Goal: Information Seeking & Learning: Find contact information

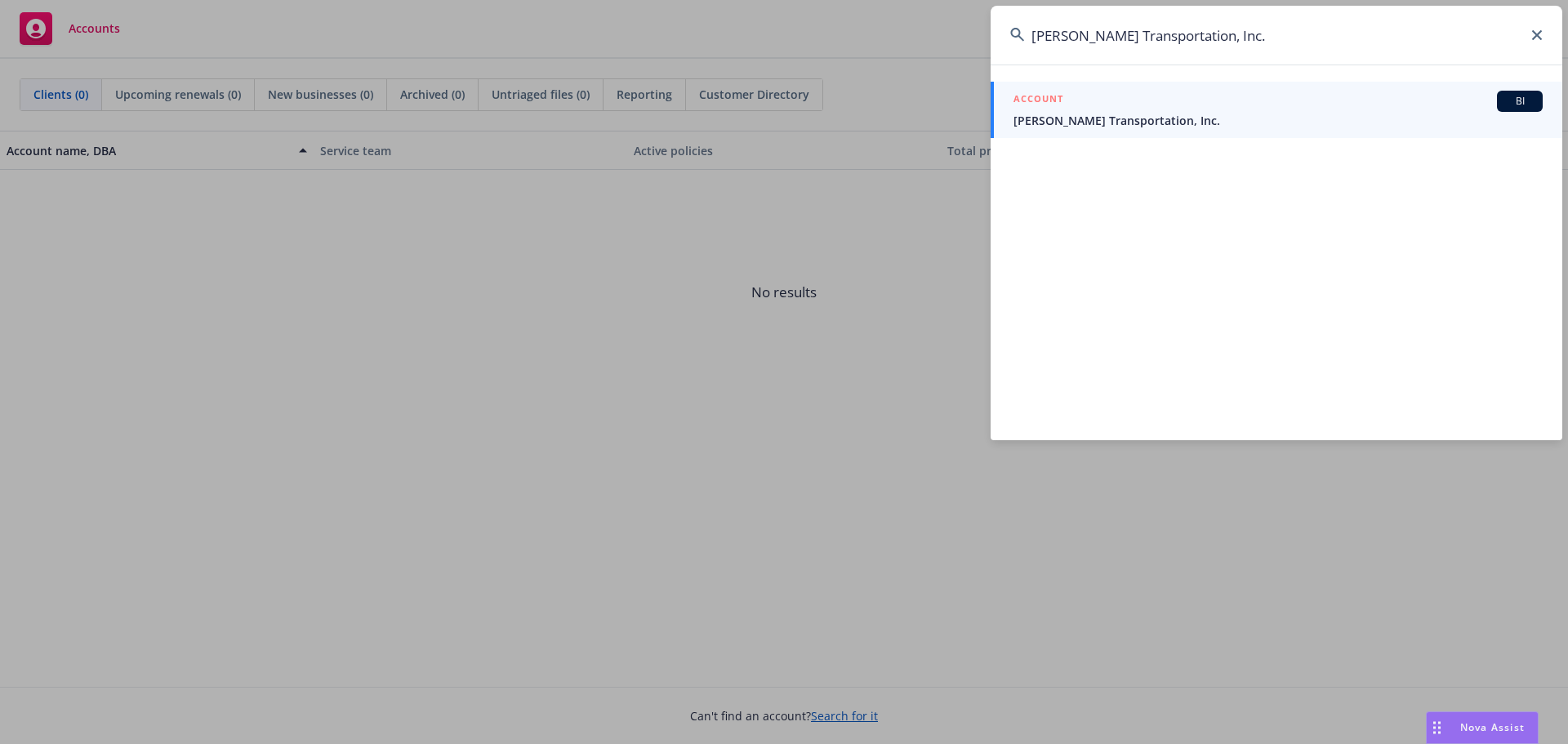
type input "[PERSON_NAME] Transportation, Inc."
click at [1159, 120] on span "[PERSON_NAME] Transportation, Inc." at bounding box center [1279, 120] width 529 height 17
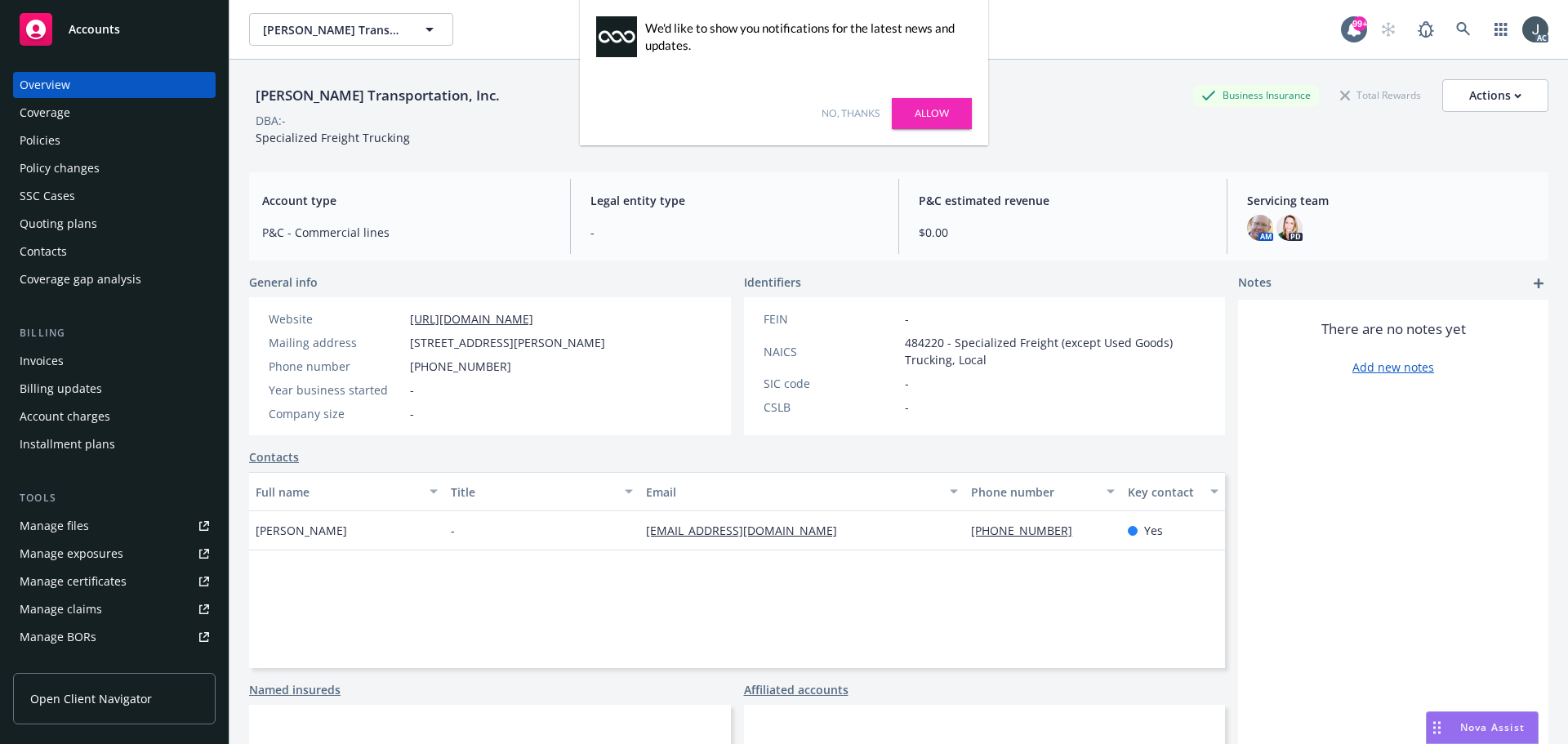
click at [842, 114] on link "No, thanks" at bounding box center [850, 113] width 58 height 15
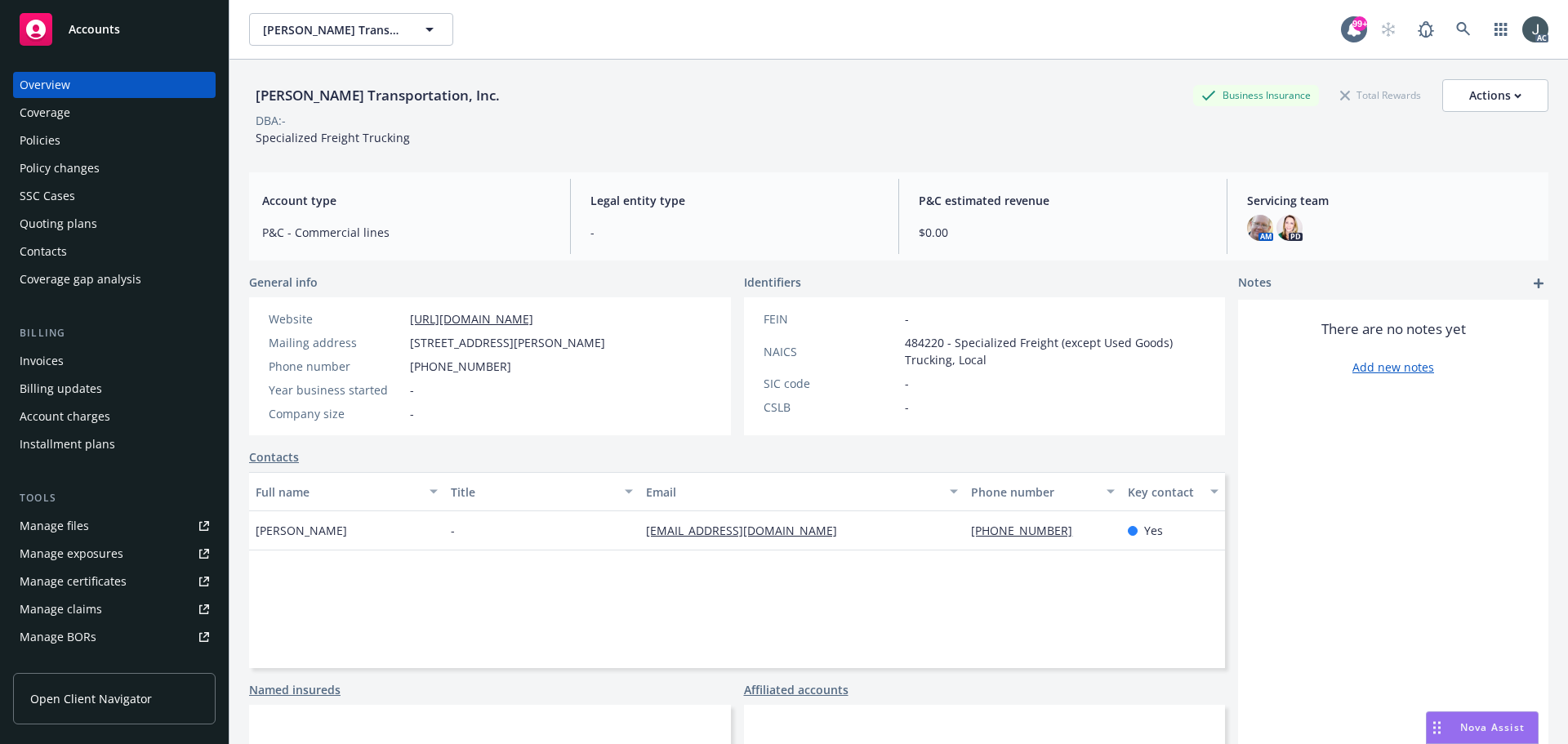
click at [76, 145] on div "Policies" at bounding box center [114, 141] width 189 height 26
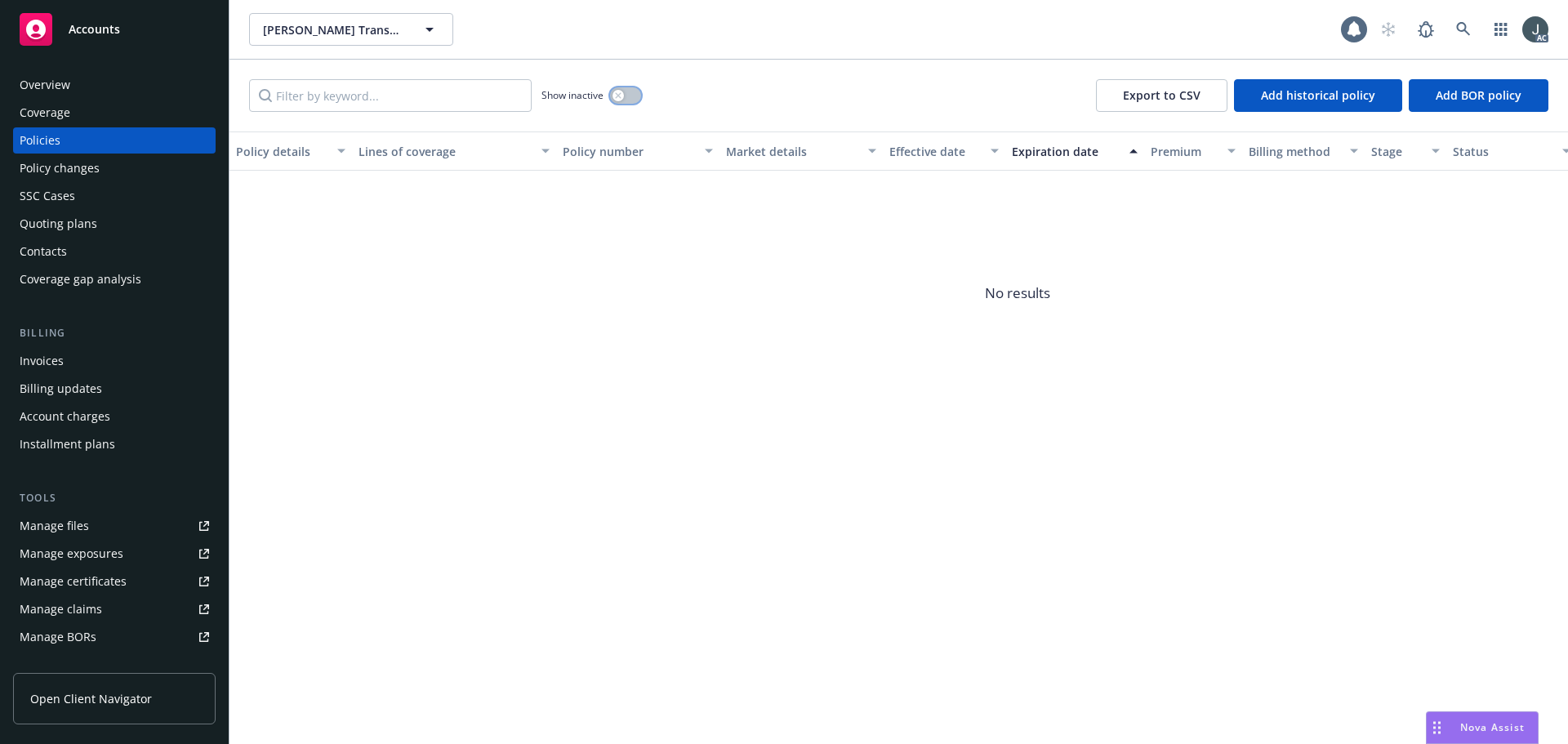
click at [627, 95] on button "button" at bounding box center [625, 95] width 31 height 16
click at [59, 215] on div "Quoting plans" at bounding box center [58, 224] width 77 height 26
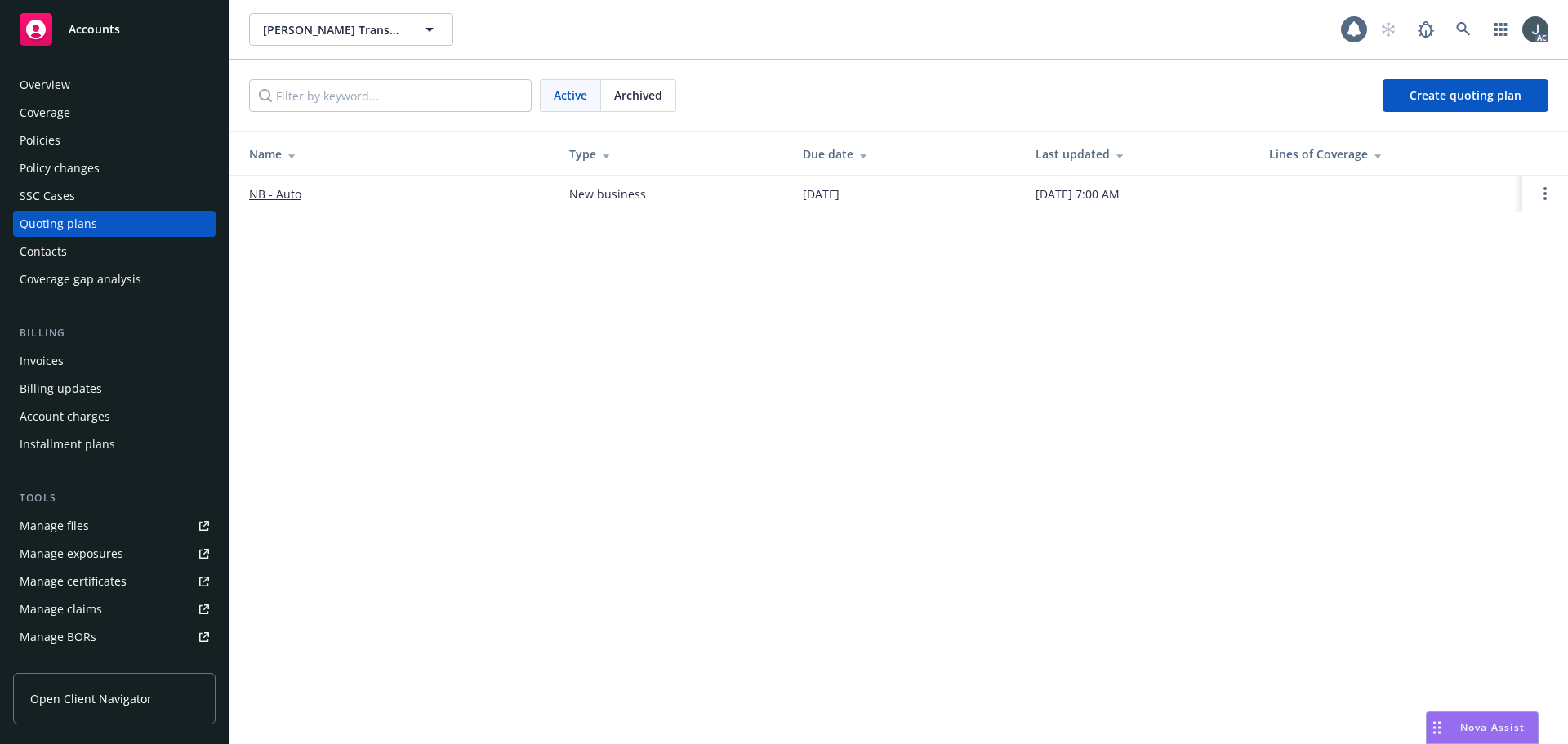
click at [267, 195] on link "NB - Auto" at bounding box center [275, 193] width 53 height 17
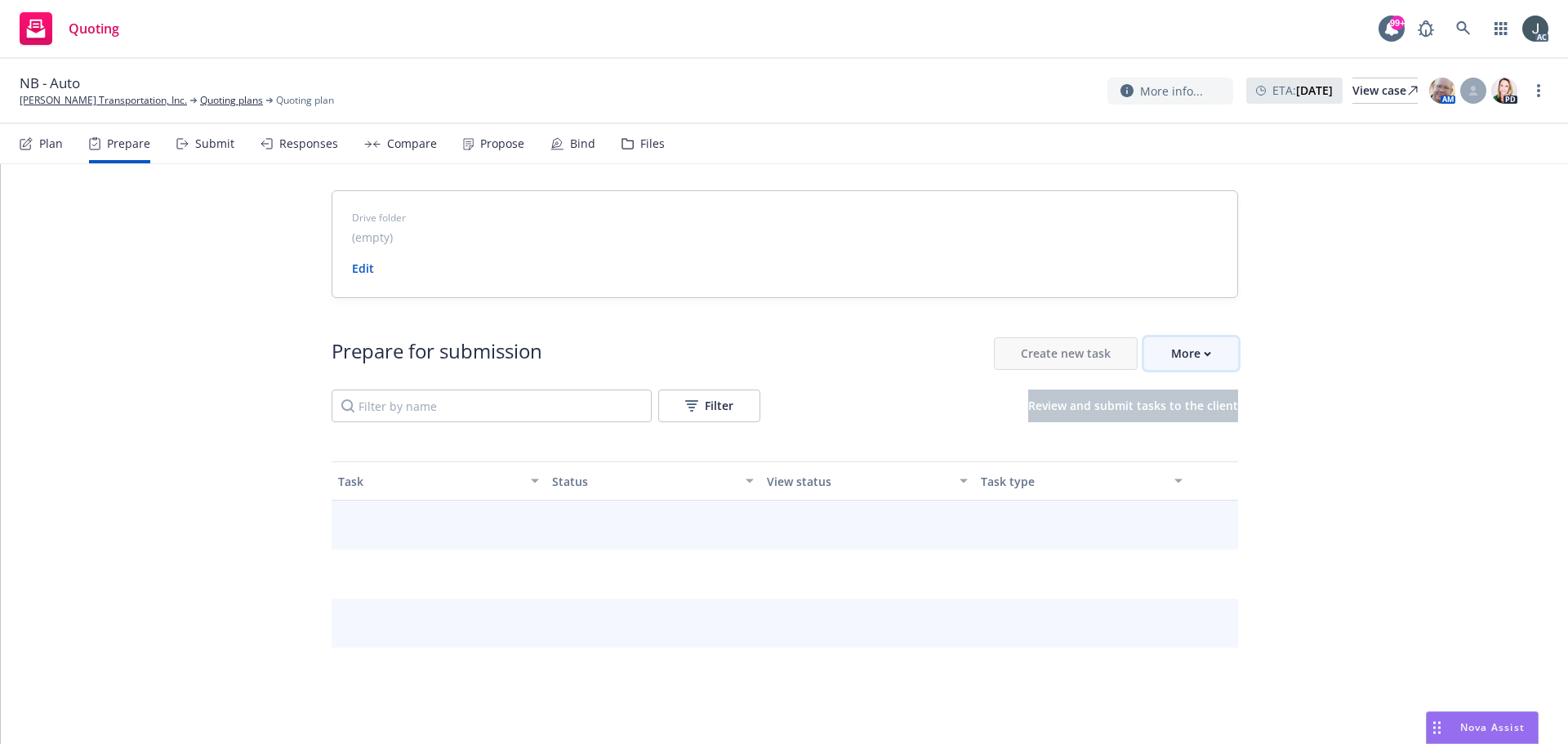
click at [1172, 350] on div "More" at bounding box center [1191, 353] width 40 height 31
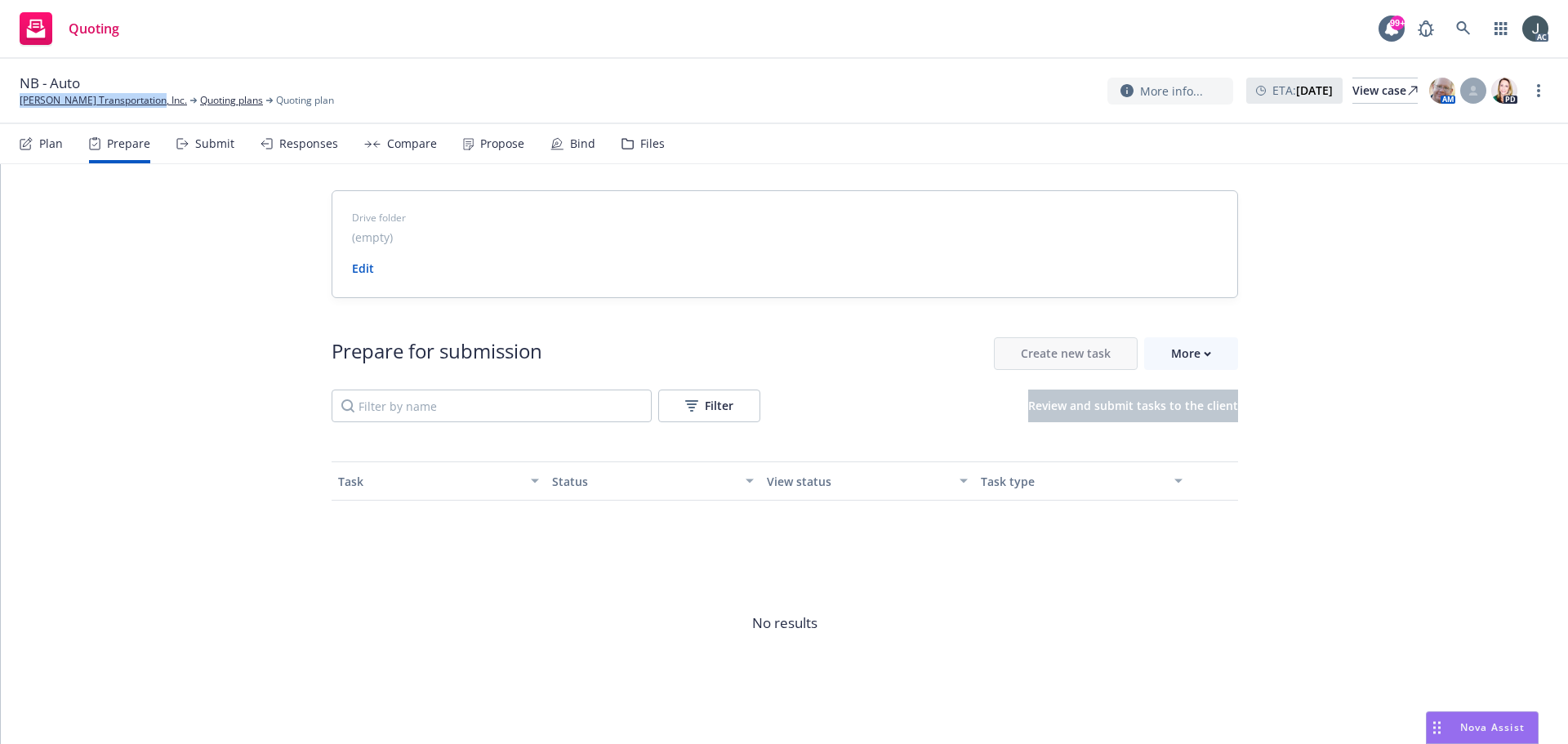
drag, startPoint x: 146, startPoint y: 109, endPoint x: 15, endPoint y: 104, distance: 131.1
click at [15, 104] on div "NB - Auto Salazar Transportation, Inc. Quoting plans Quoting plan More info... …" at bounding box center [784, 91] width 1568 height 65
copy link "[PERSON_NAME] Transportation, Inc."
click at [1199, 343] on div "More" at bounding box center [1191, 353] width 40 height 31
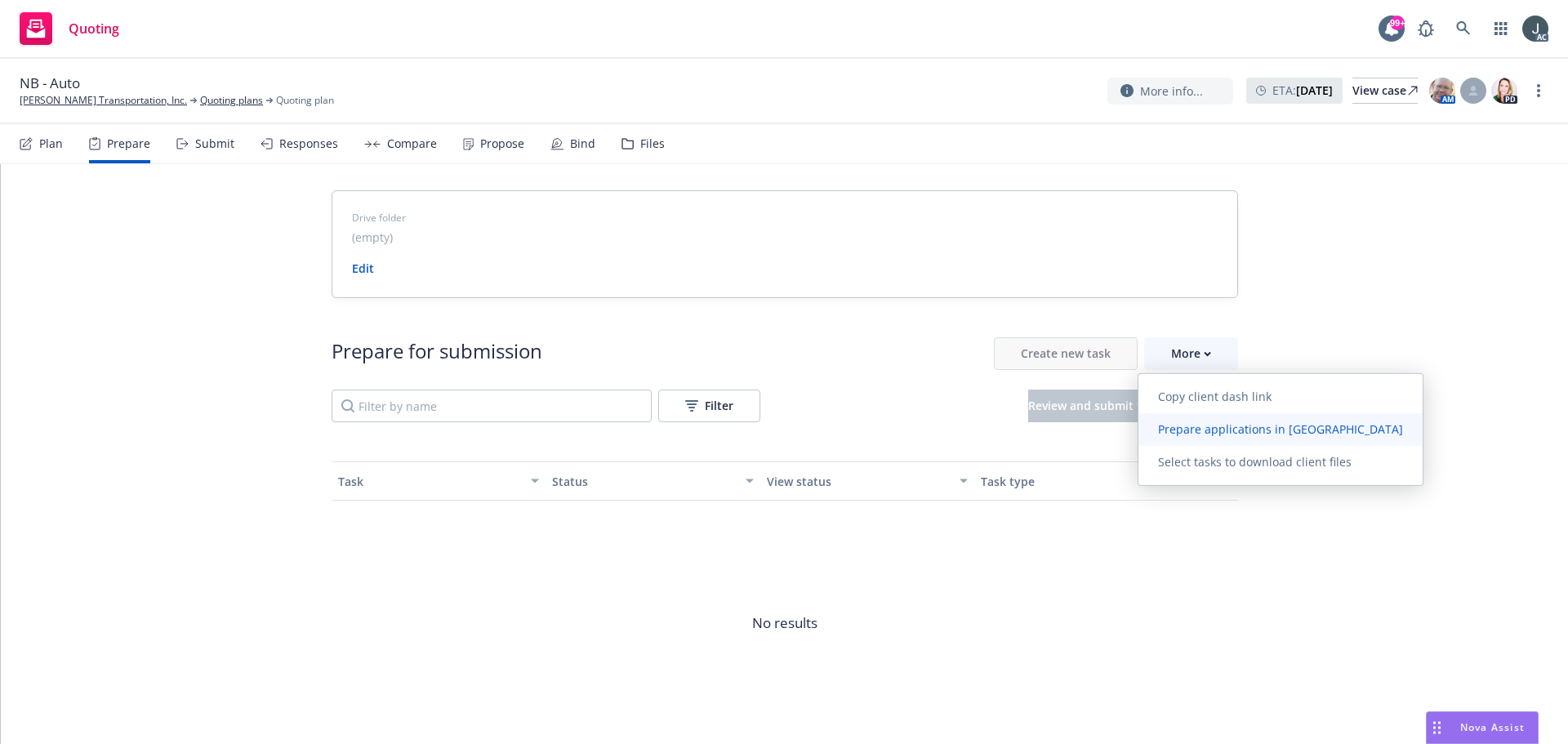
click at [1211, 427] on span "Prepare applications in Indio" at bounding box center [1281, 429] width 284 height 16
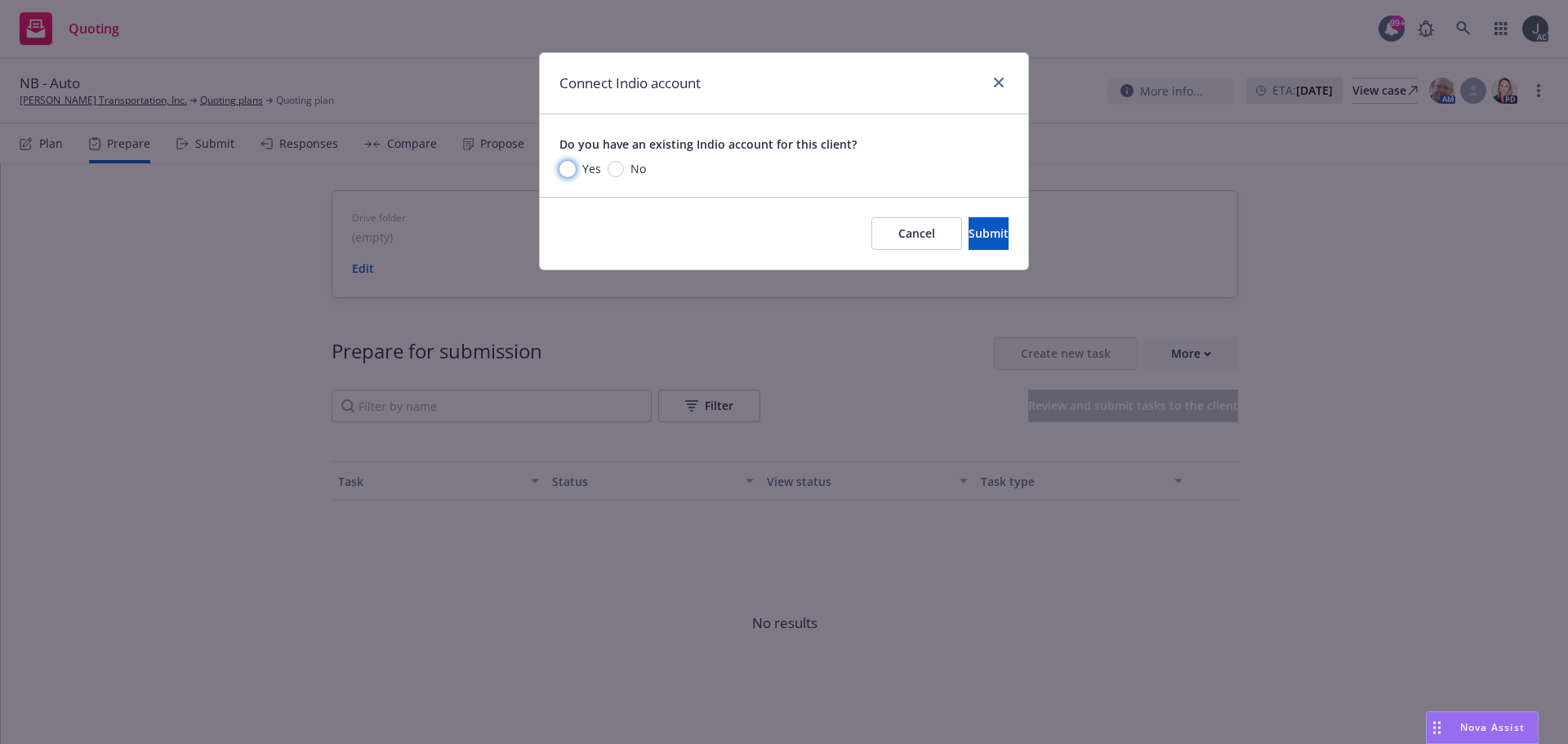
click at [566, 169] on input "Yes" at bounding box center [567, 168] width 16 height 16
radio input "true"
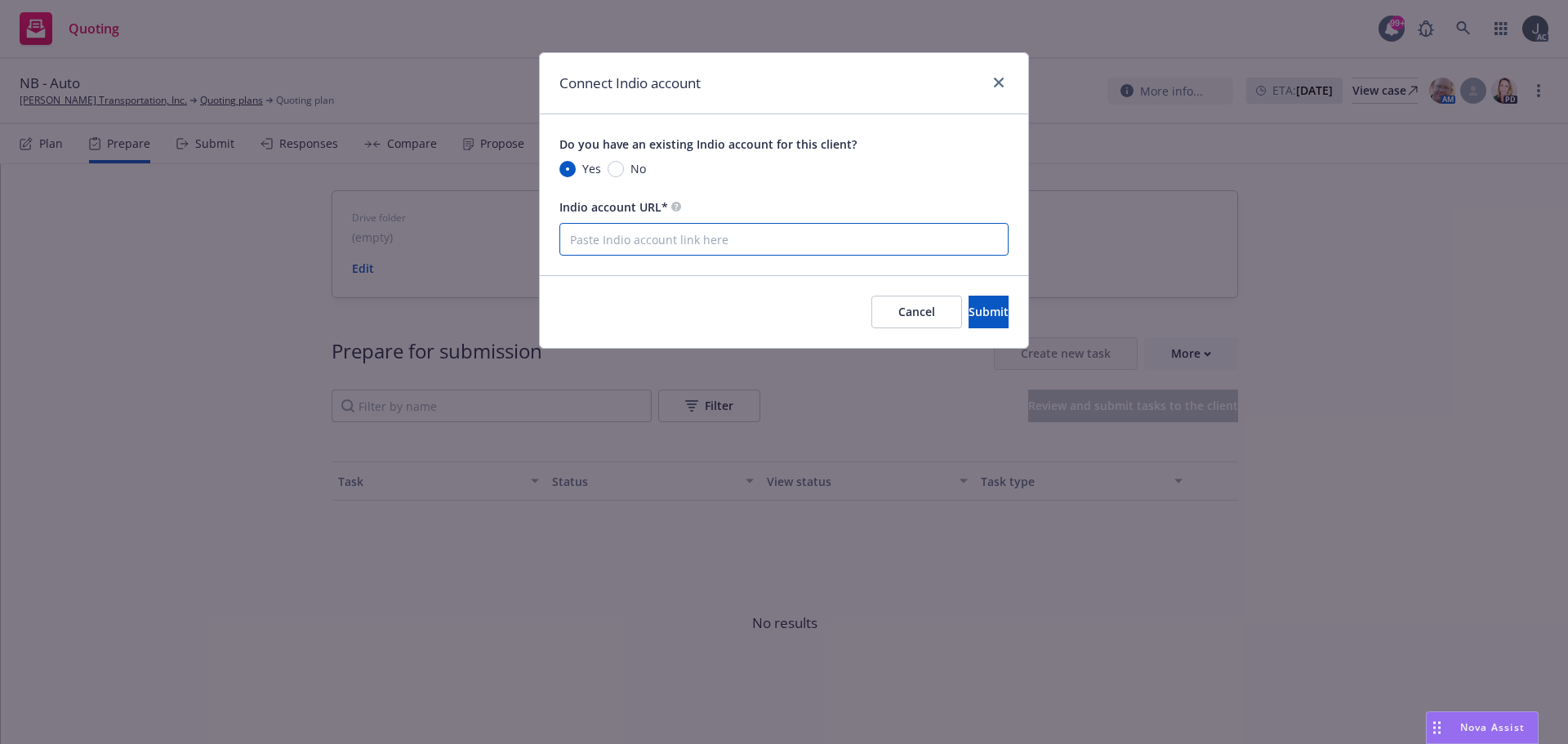
click at [606, 232] on input "Indio account URL*" at bounding box center [783, 239] width 449 height 33
paste input "NOT_ALLOWED"
type input "NOT_ALLOWED"
click at [687, 231] on input "Indio account URL*" at bounding box center [783, 239] width 449 height 33
paste input "NOT_ALLOWED"
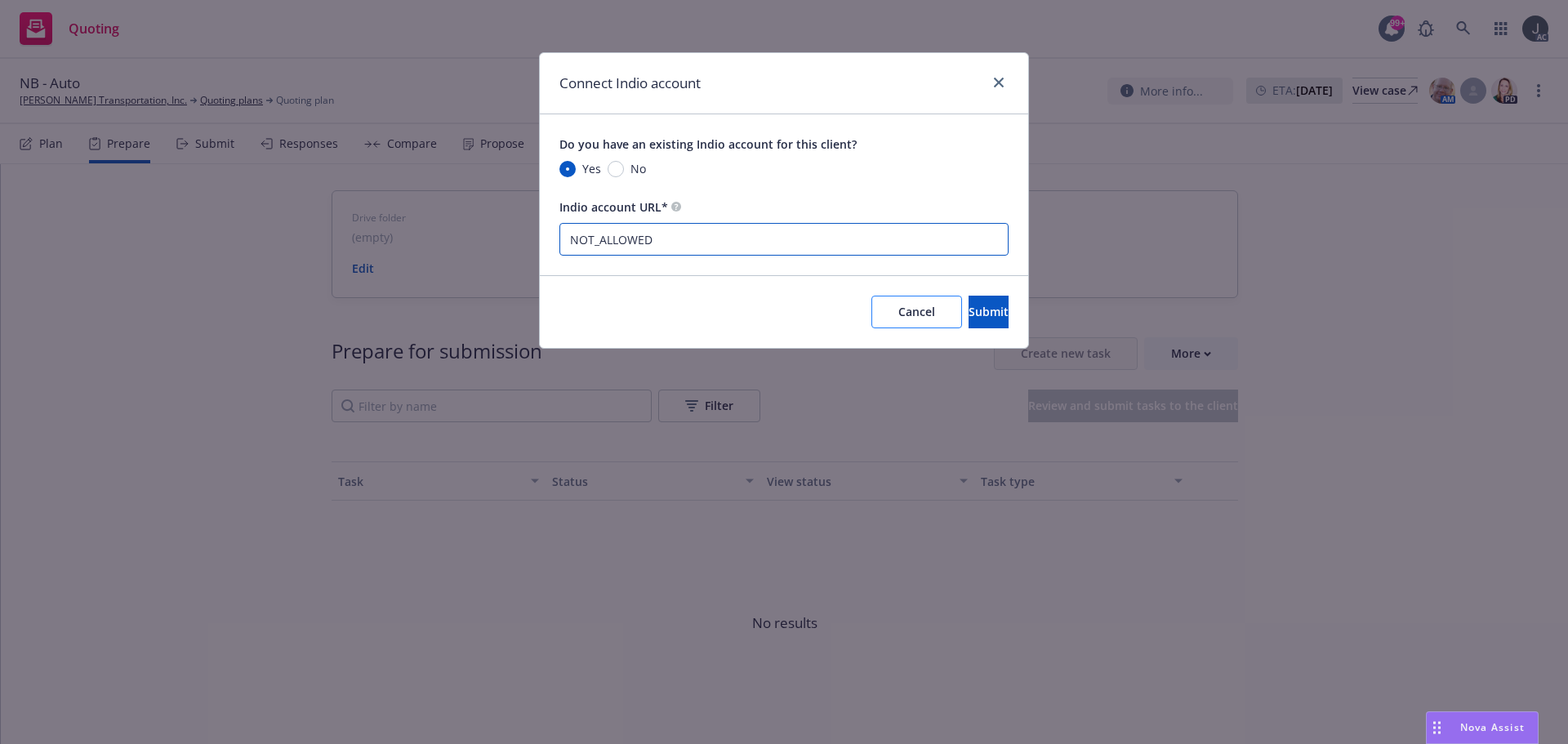
type input "NOT_ALLOWED"
click at [898, 309] on span "Cancel" at bounding box center [916, 312] width 37 height 16
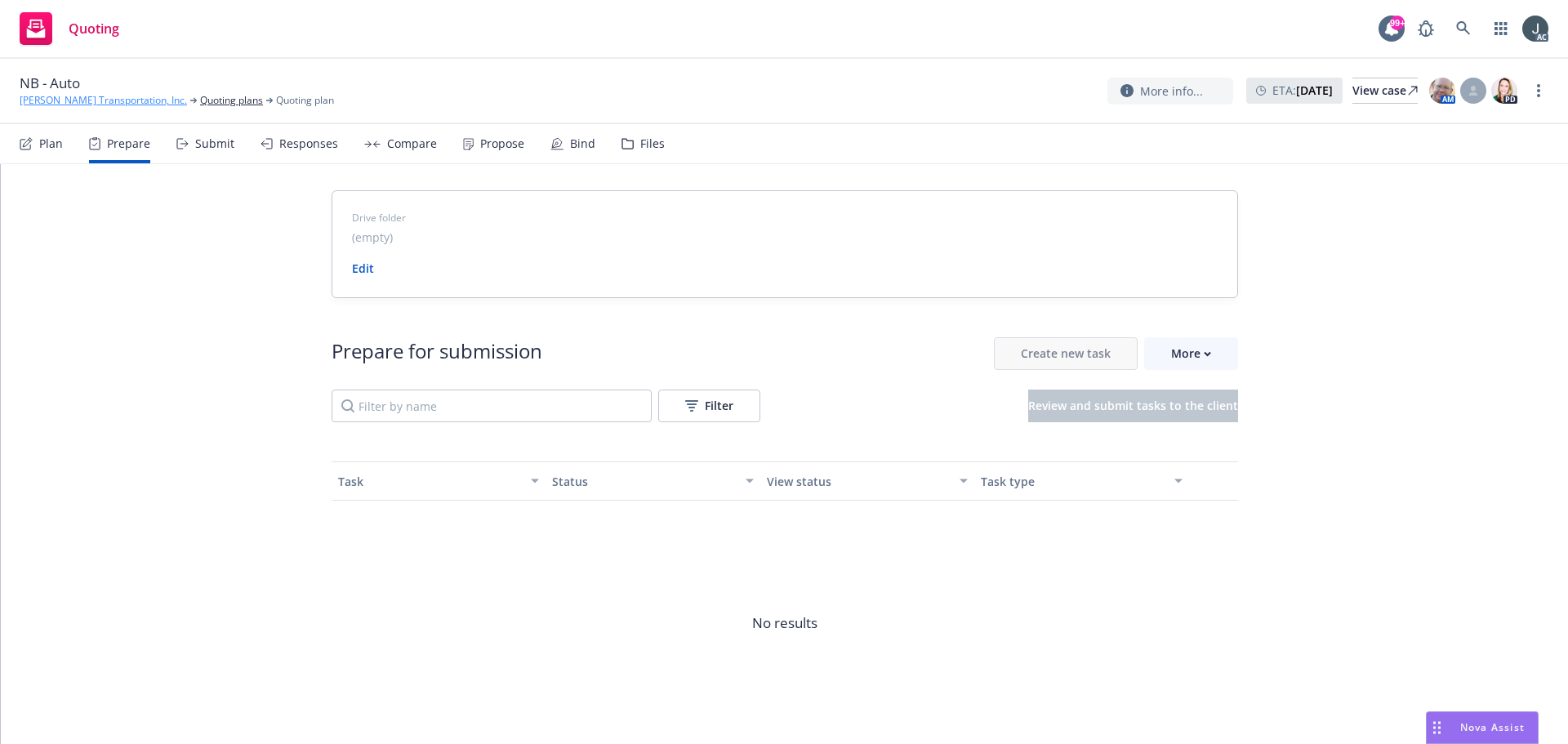
click at [109, 96] on link "[PERSON_NAME] Transportation, Inc." at bounding box center [103, 100] width 168 height 15
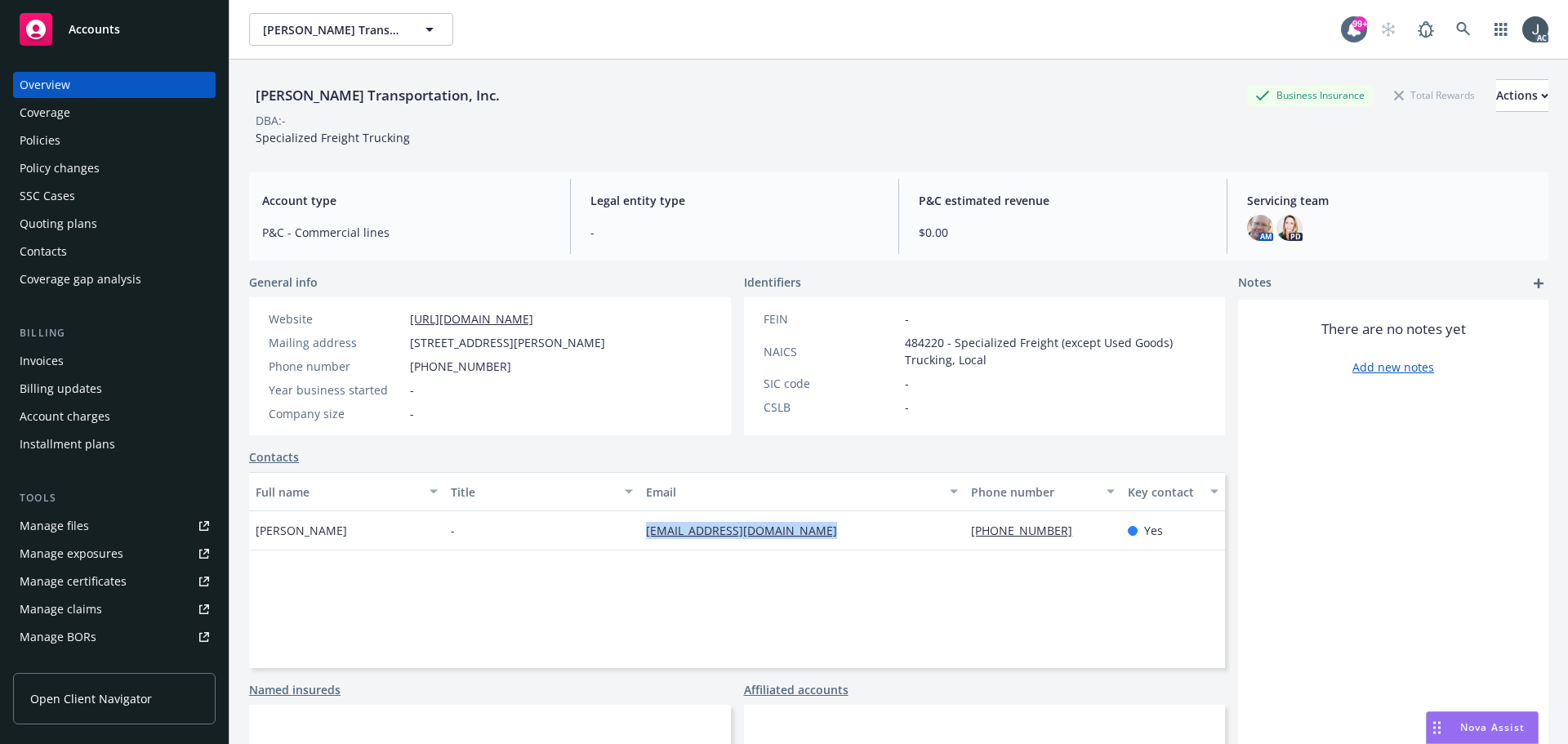
drag, startPoint x: 833, startPoint y: 535, endPoint x: 632, endPoint y: 531, distance: 201.0
click at [632, 531] on div "Phil Salazar - phil@salazarheavyhaultow.com 209-463-8500 Yes" at bounding box center [736, 531] width 976 height 40
copy div "[EMAIL_ADDRESS][DOMAIN_NAME]"
drag, startPoint x: 1062, startPoint y: 539, endPoint x: 963, endPoint y: 535, distance: 99.1
click at [964, 535] on div "[PHONE_NUMBER]" at bounding box center [1042, 531] width 156 height 40
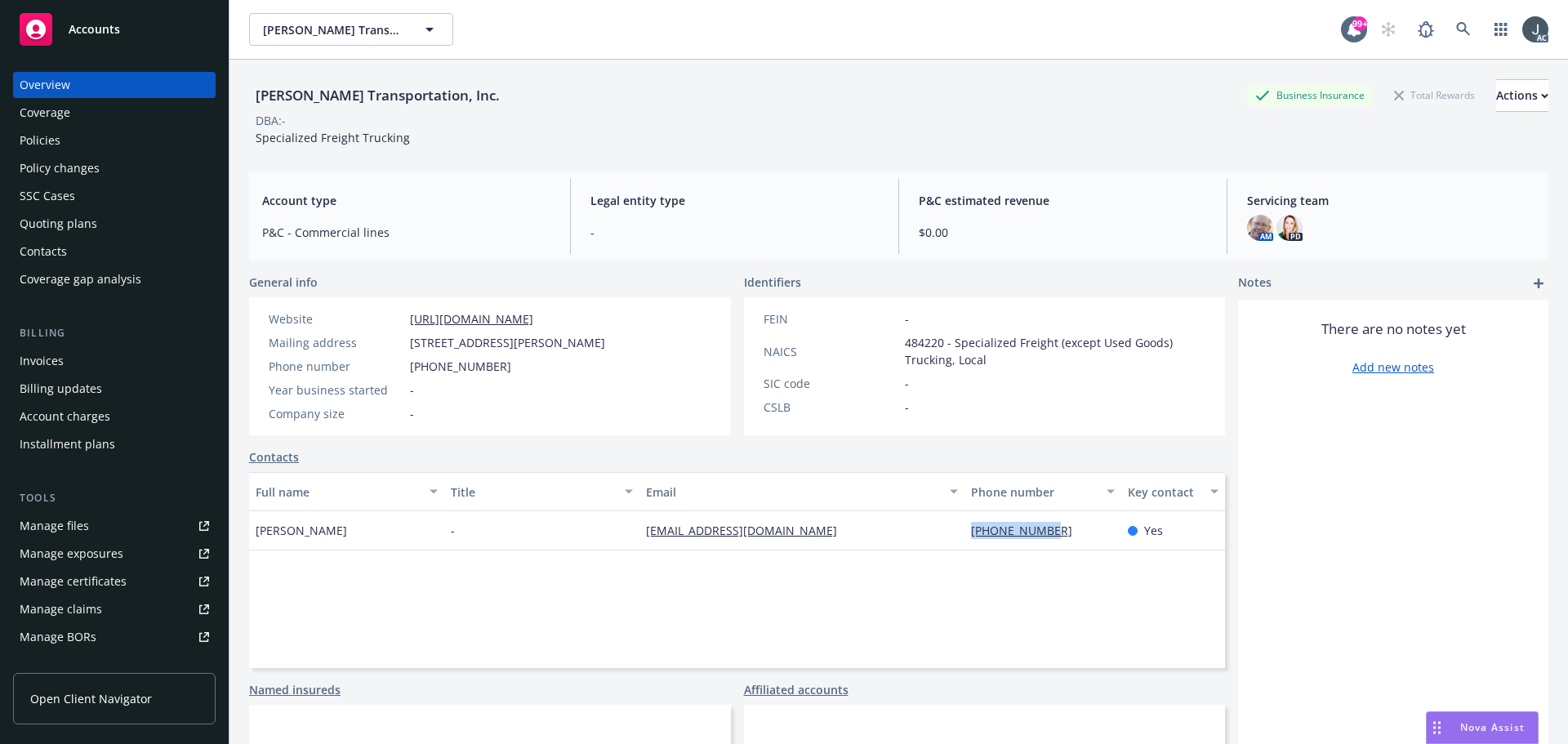
copy link "209-463-8500"
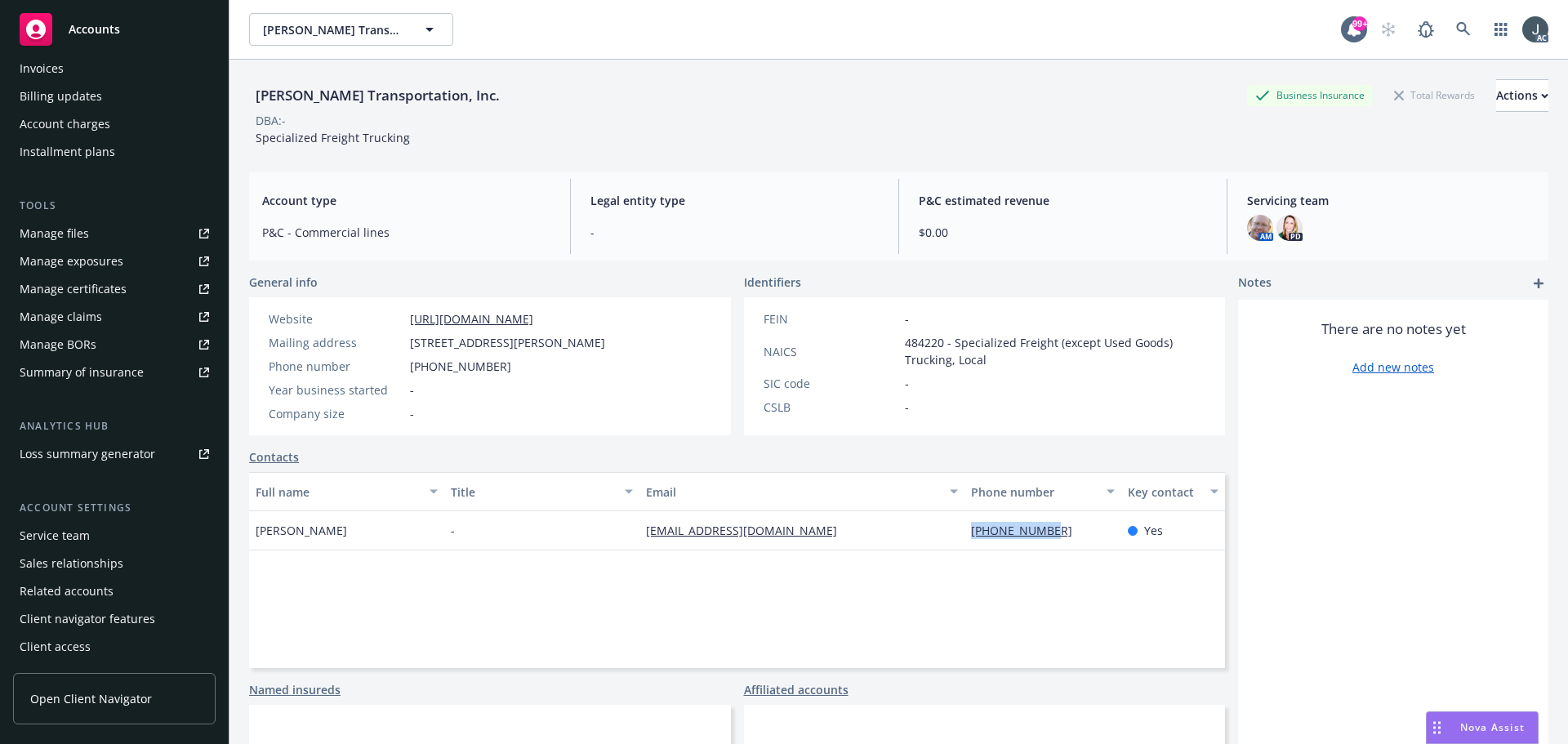
click at [86, 538] on div "Service team" at bounding box center [55, 535] width 70 height 26
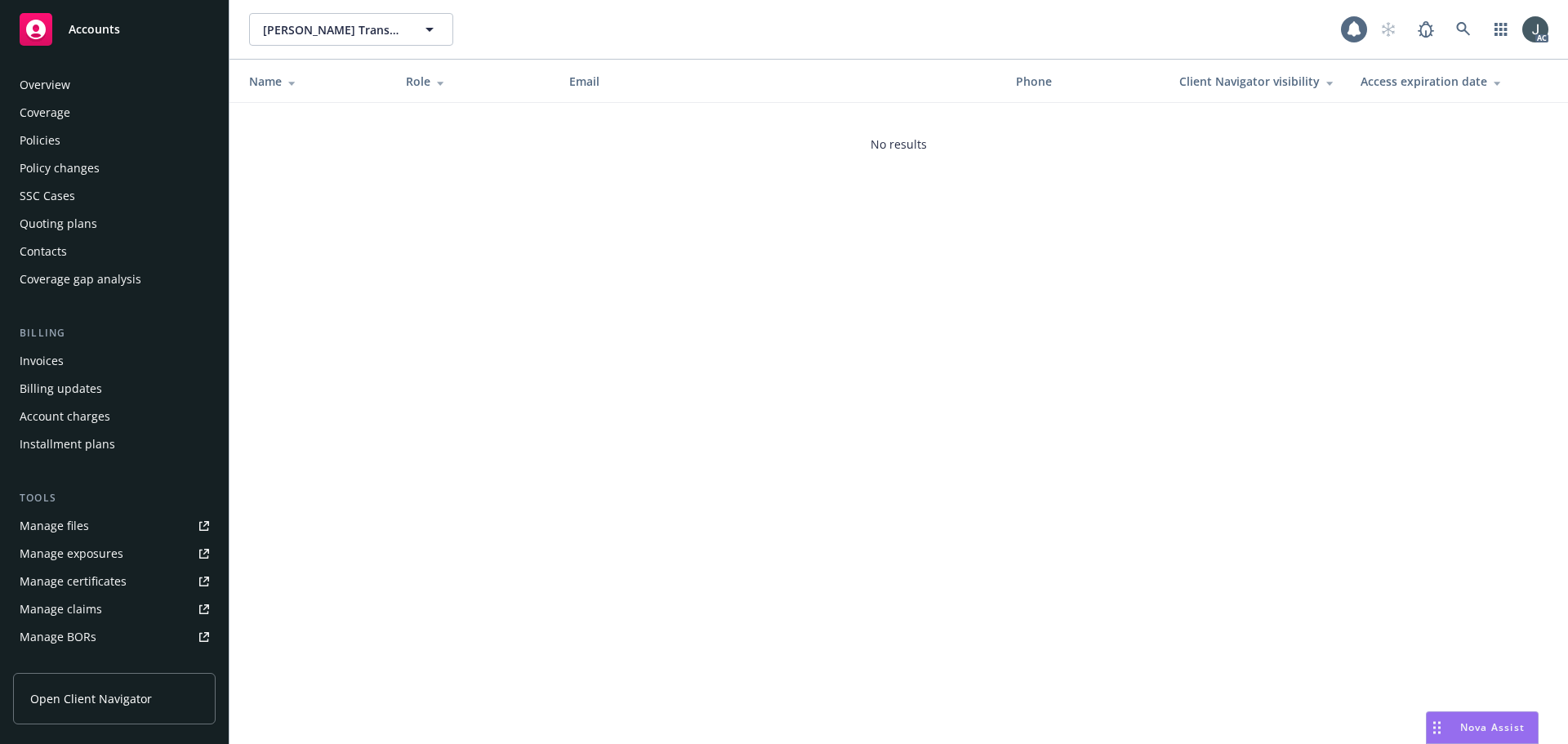
scroll to position [292, 0]
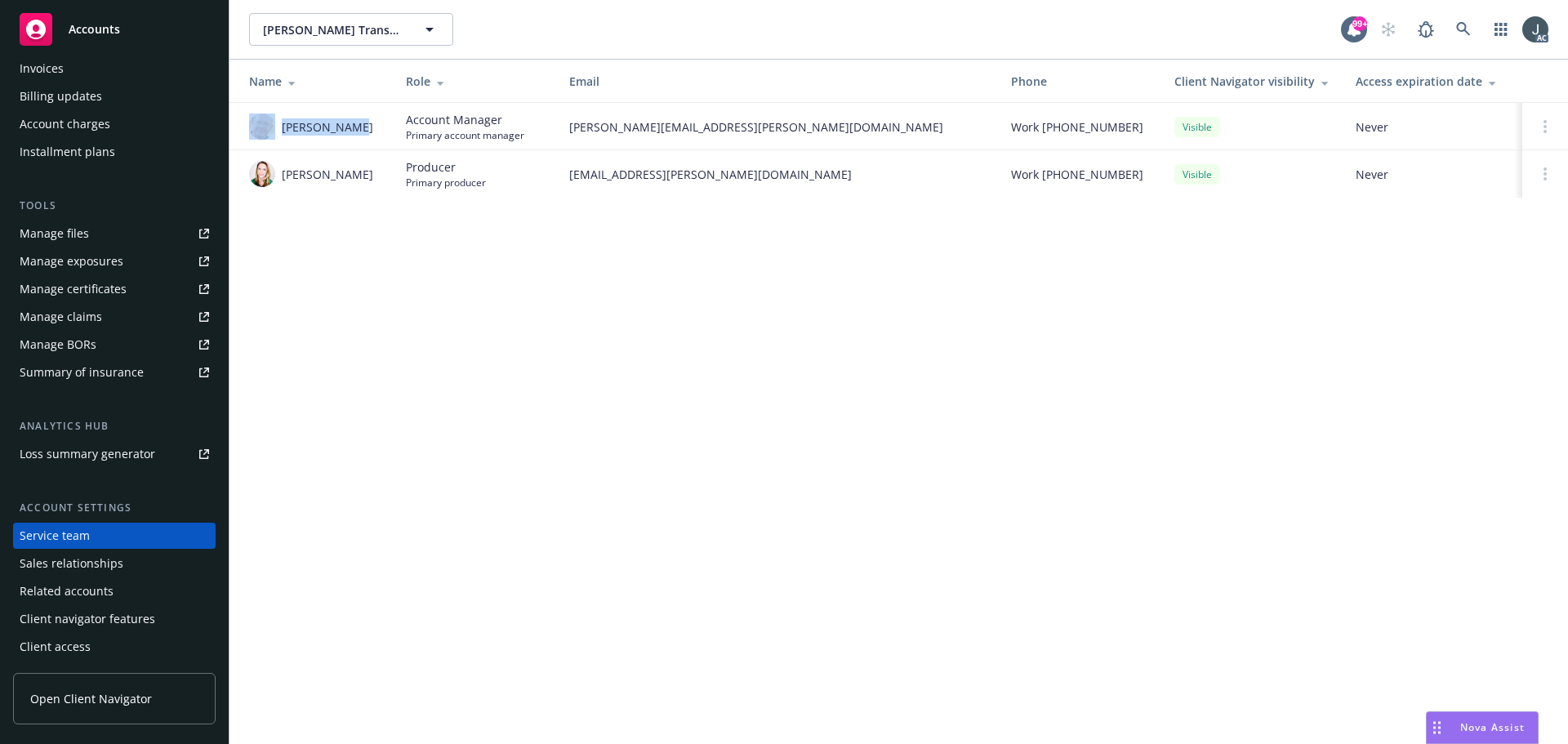
drag, startPoint x: 361, startPoint y: 126, endPoint x: 276, endPoint y: 127, distance: 85.0
click at [276, 127] on div "James Seagle" at bounding box center [314, 127] width 131 height 26
copy div "James Seagle"
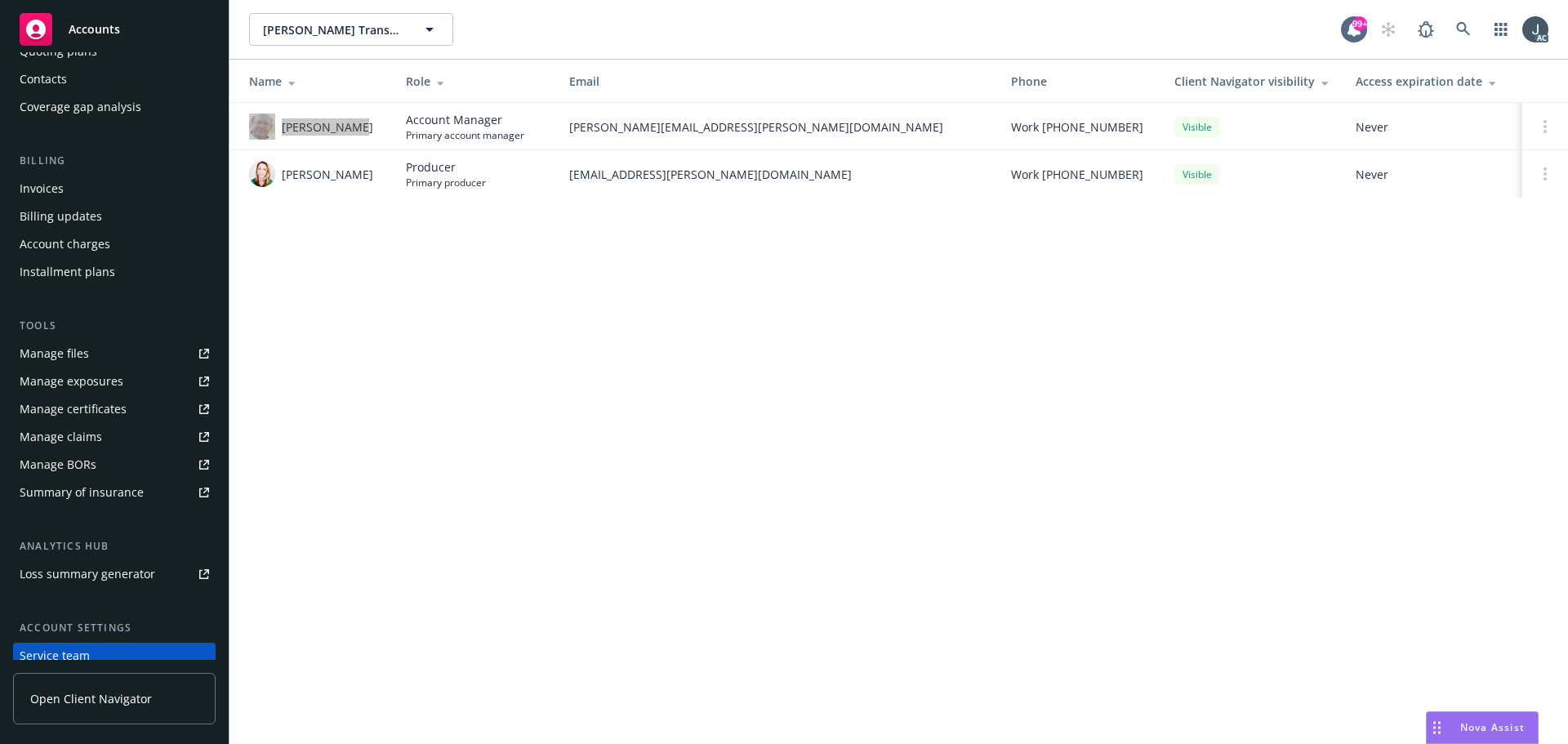
scroll to position [0, 0]
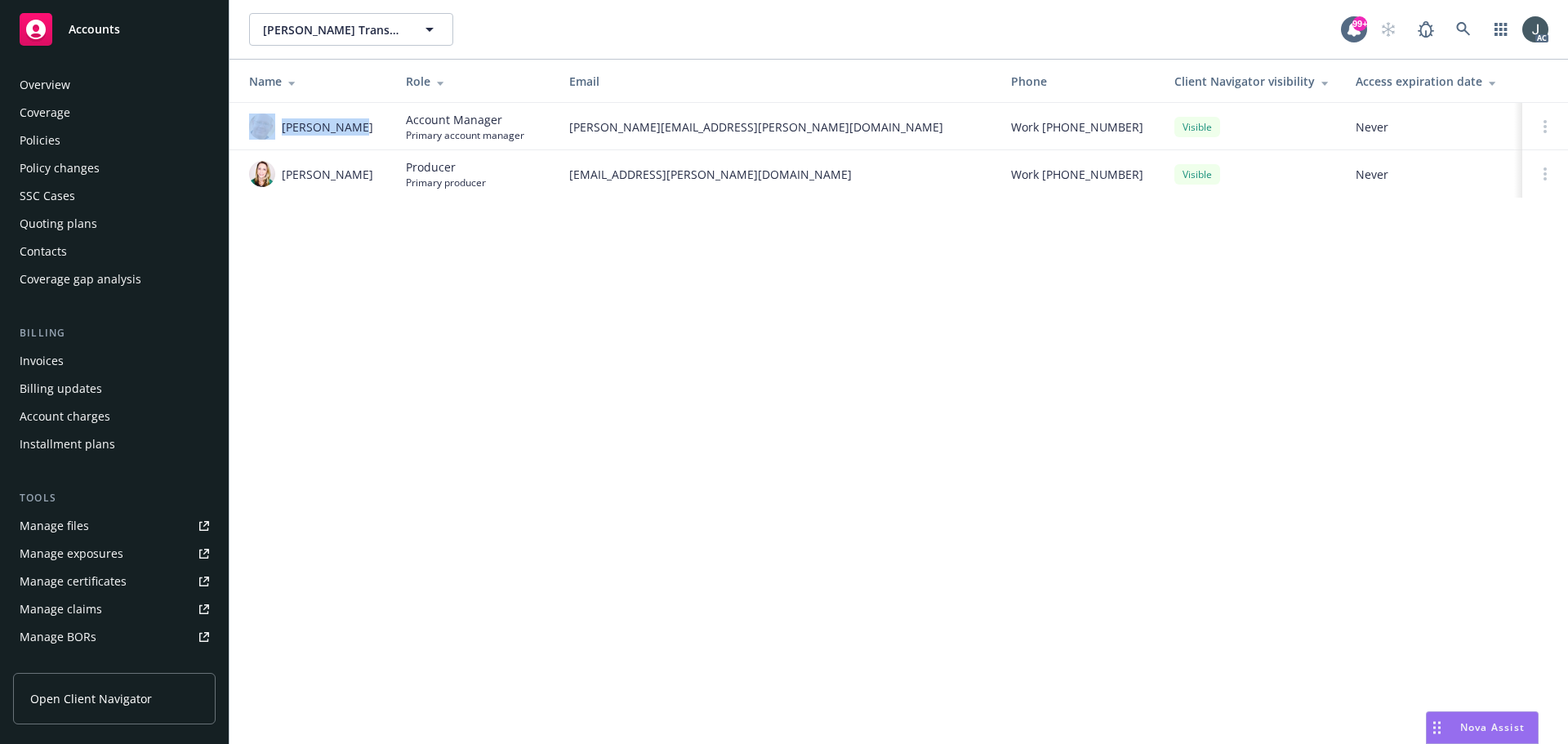
click at [60, 90] on div "Overview" at bounding box center [45, 85] width 51 height 26
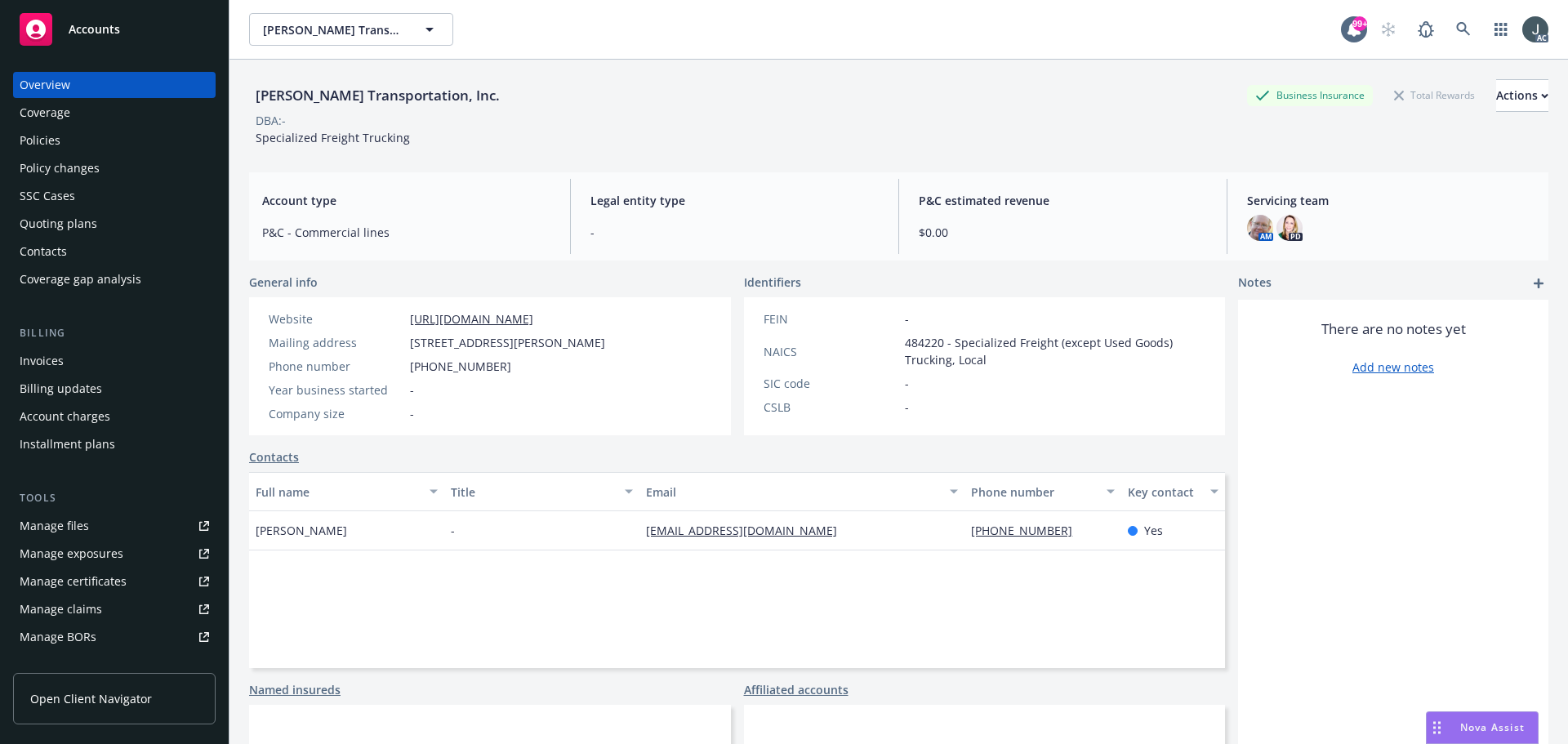
click at [42, 139] on div "Policies" at bounding box center [40, 141] width 41 height 26
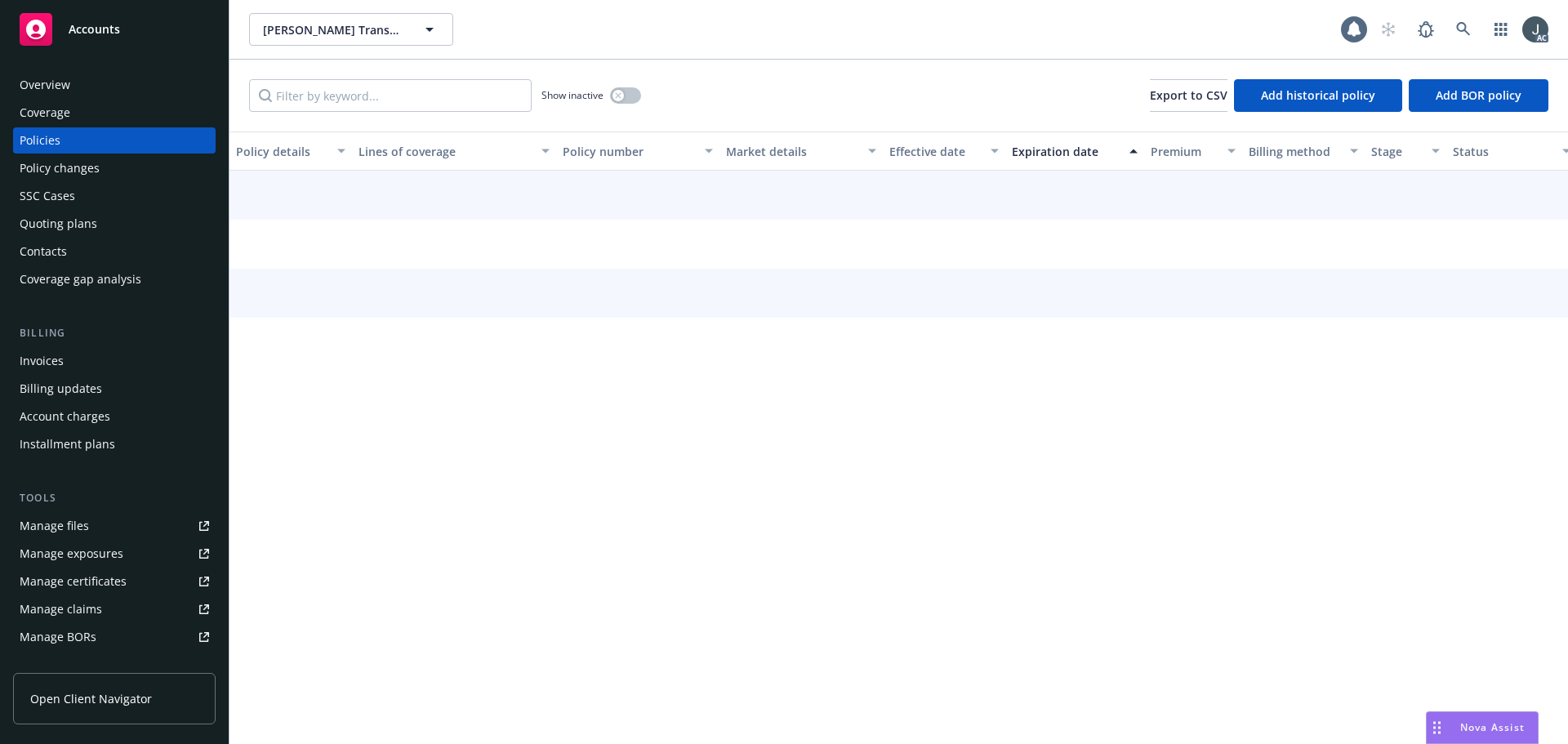
click at [101, 218] on div "Quoting plans" at bounding box center [114, 224] width 189 height 26
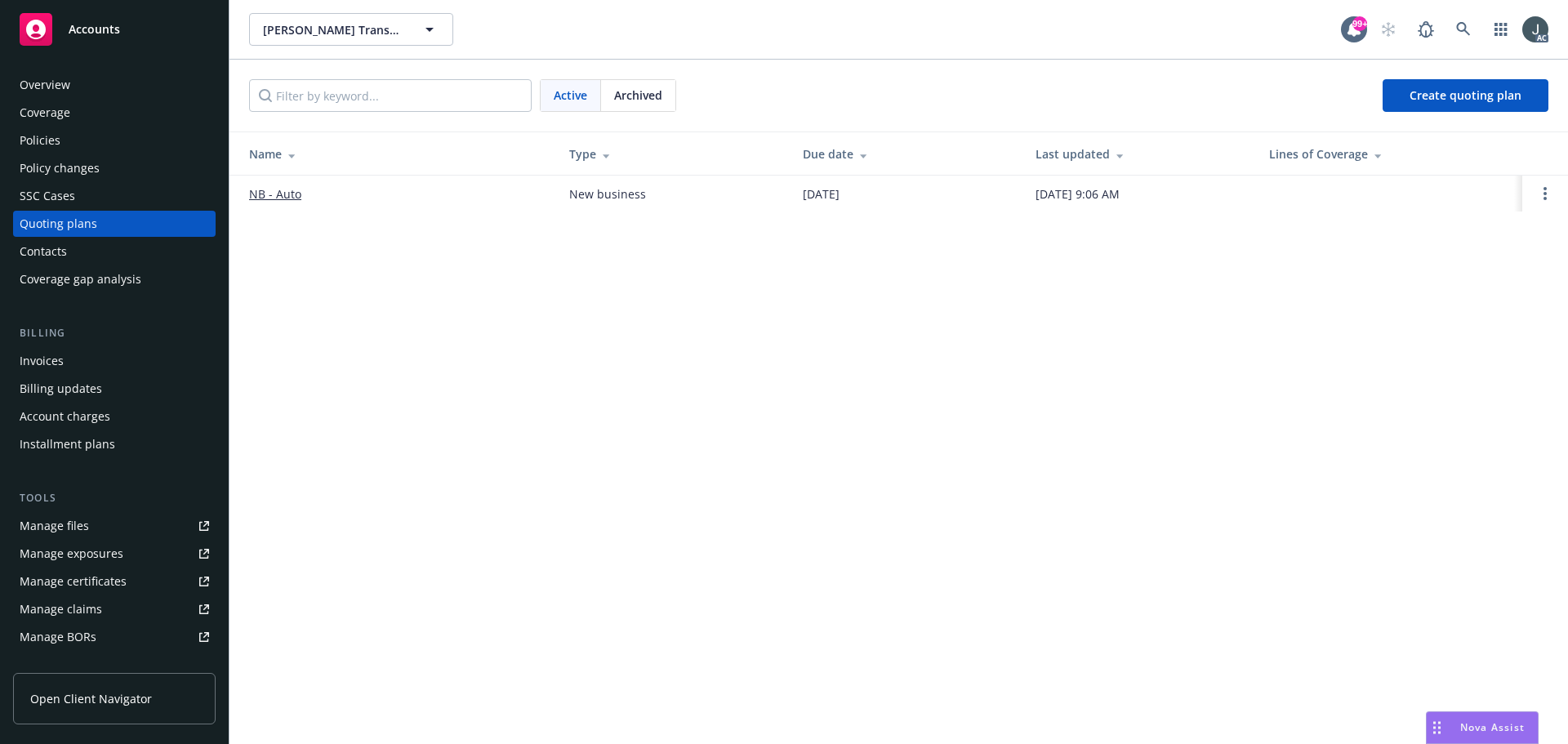
click at [658, 91] on span "Archived" at bounding box center [638, 94] width 49 height 17
click at [593, 90] on div "Active" at bounding box center [570, 95] width 60 height 31
click at [71, 545] on div "Manage exposures" at bounding box center [71, 553] width 104 height 26
click at [77, 531] on div "Manage files" at bounding box center [55, 525] width 69 height 26
click at [38, 79] on div "Overview" at bounding box center [45, 85] width 51 height 26
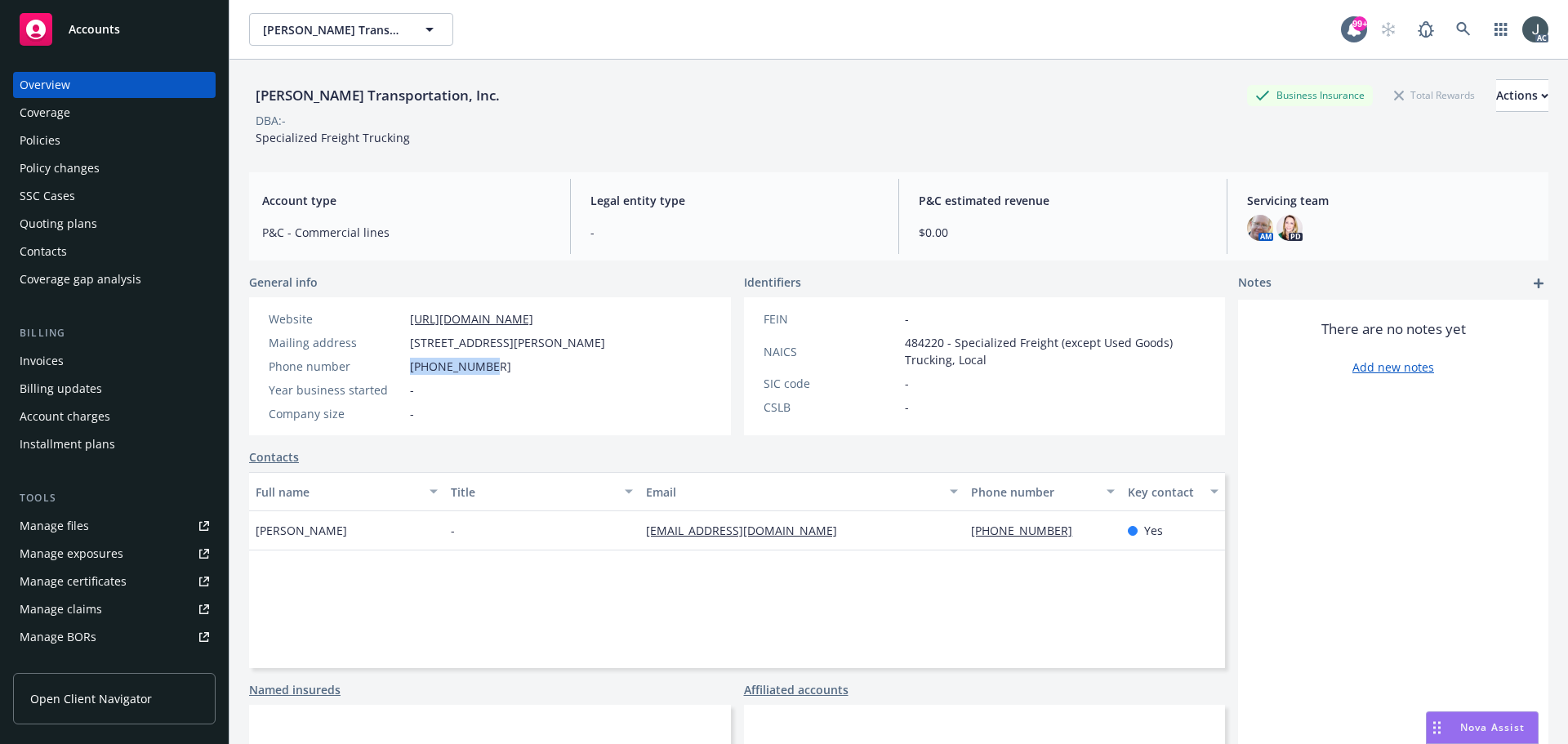
drag, startPoint x: 494, startPoint y: 368, endPoint x: 407, endPoint y: 368, distance: 87.0
click at [407, 368] on div "Phone number 209-463-8500" at bounding box center [436, 366] width 350 height 17
drag, startPoint x: 862, startPoint y: 537, endPoint x: 662, endPoint y: 537, distance: 200.0
click at [639, 540] on div "phil@salazarheavyhaultow.com" at bounding box center [802, 531] width 325 height 40
copy link "phil@salazarheavyhaultow.com"
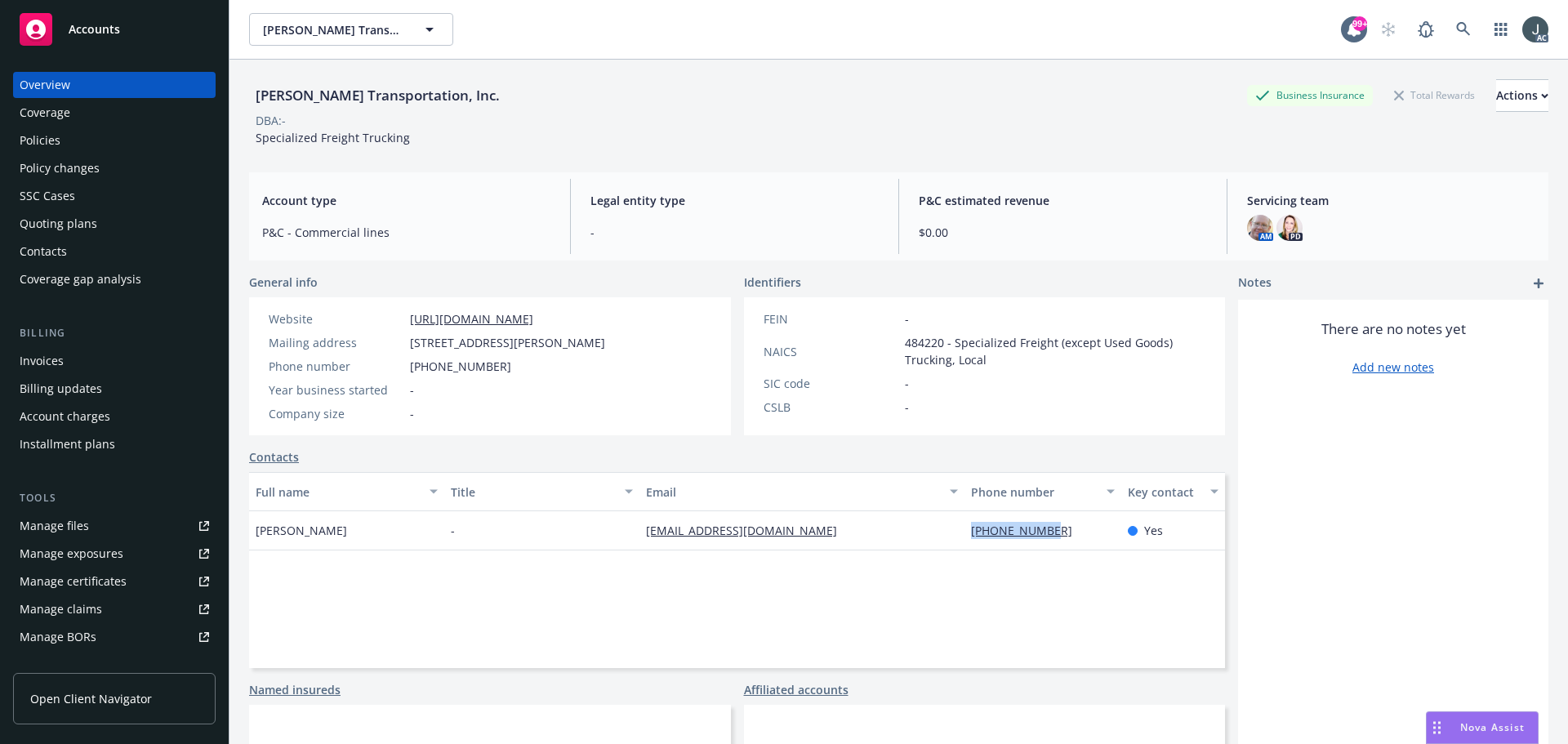
drag, startPoint x: 1057, startPoint y: 539, endPoint x: 964, endPoint y: 536, distance: 93.0
click at [964, 536] on div "209-463-8500" at bounding box center [1042, 531] width 156 height 40
copy link "209-463-8500"
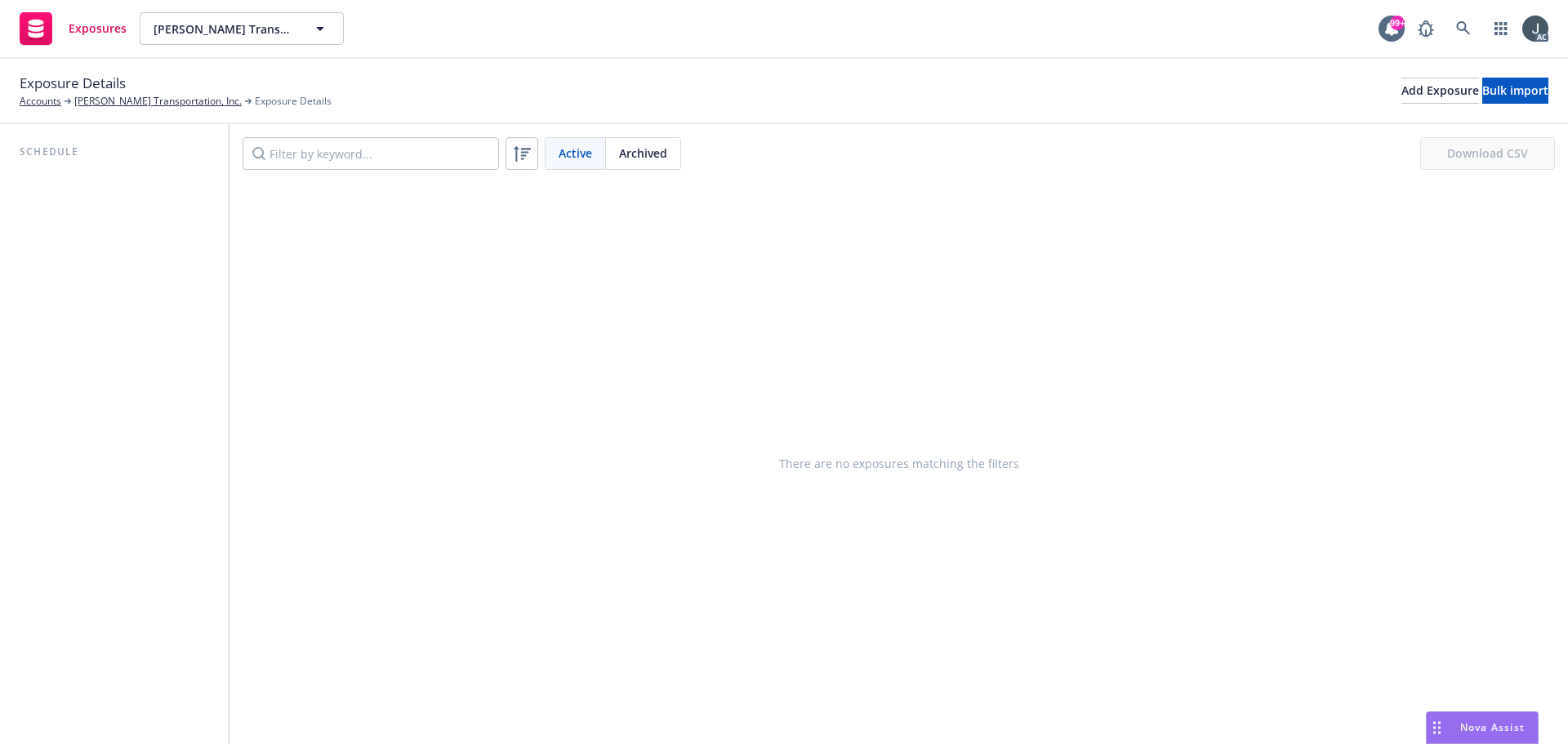
click at [652, 148] on span "Archived" at bounding box center [643, 153] width 49 height 17
click at [633, 171] on div "Active Archived Download CSV" at bounding box center [899, 153] width 1339 height 58
